Goal: Transaction & Acquisition: Book appointment/travel/reservation

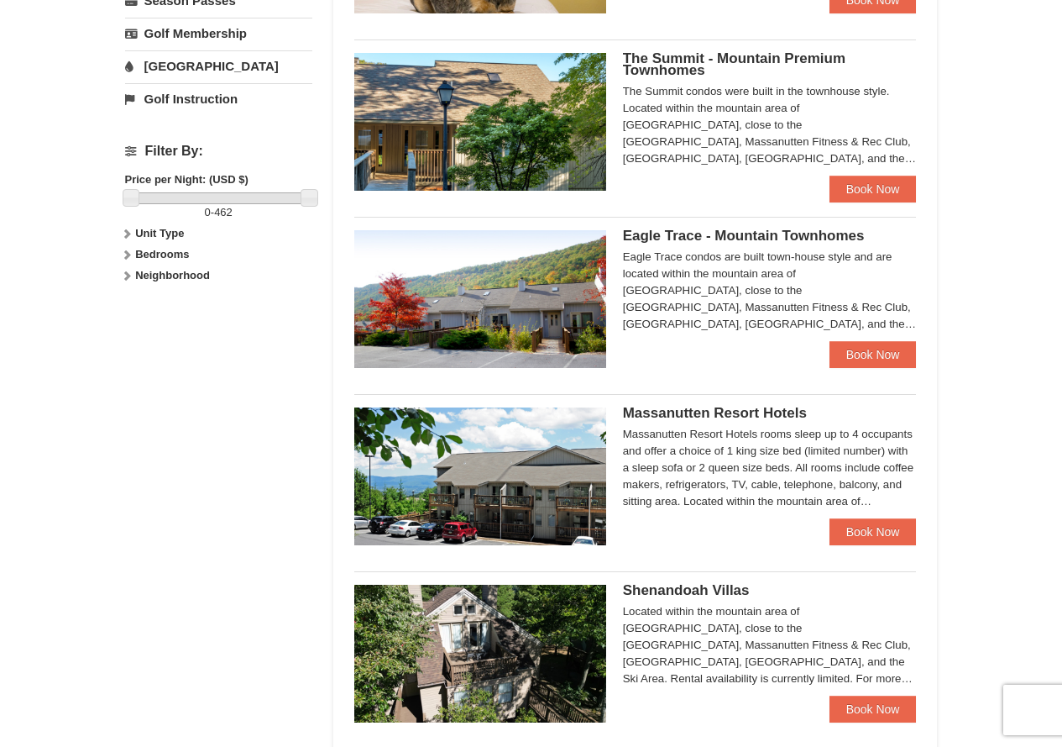
scroll to position [672, 0]
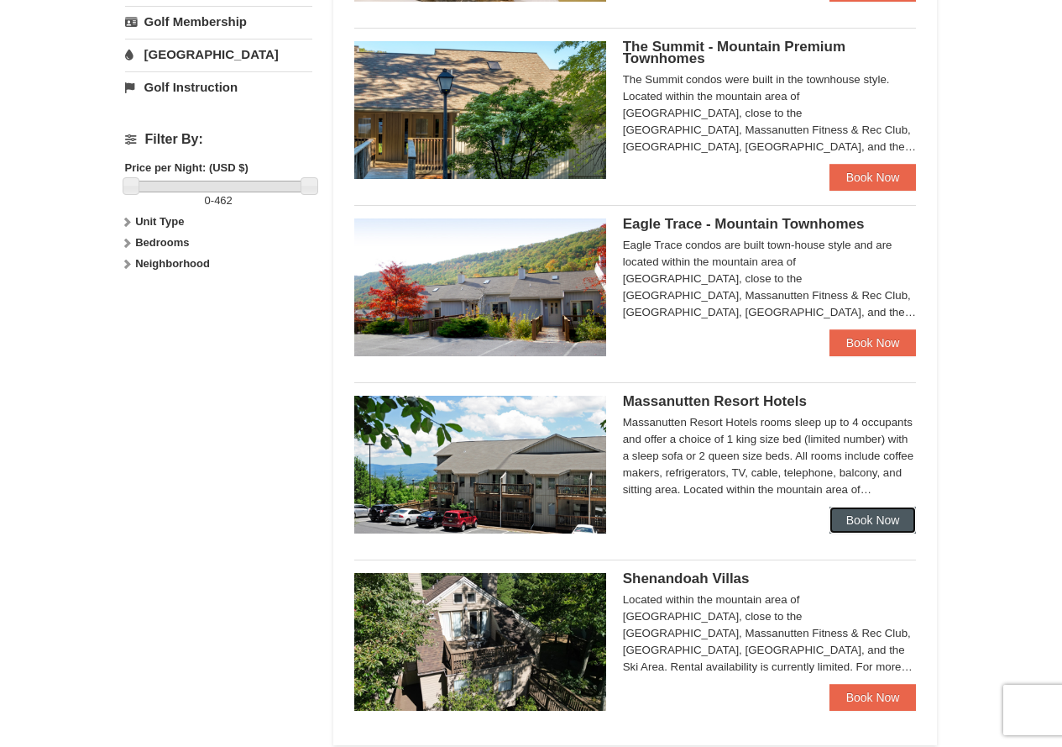
click at [876, 521] on link "Book Now" at bounding box center [873, 519] width 87 height 27
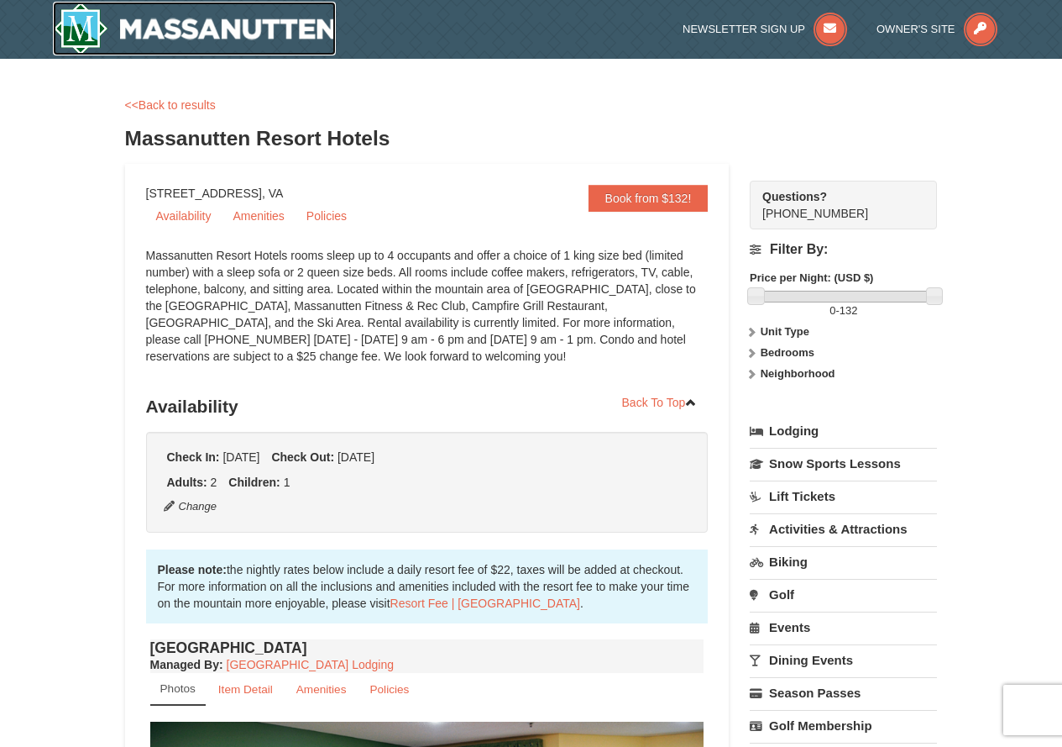
click at [181, 24] on img at bounding box center [195, 29] width 284 height 54
